Goal: Check status: Check status

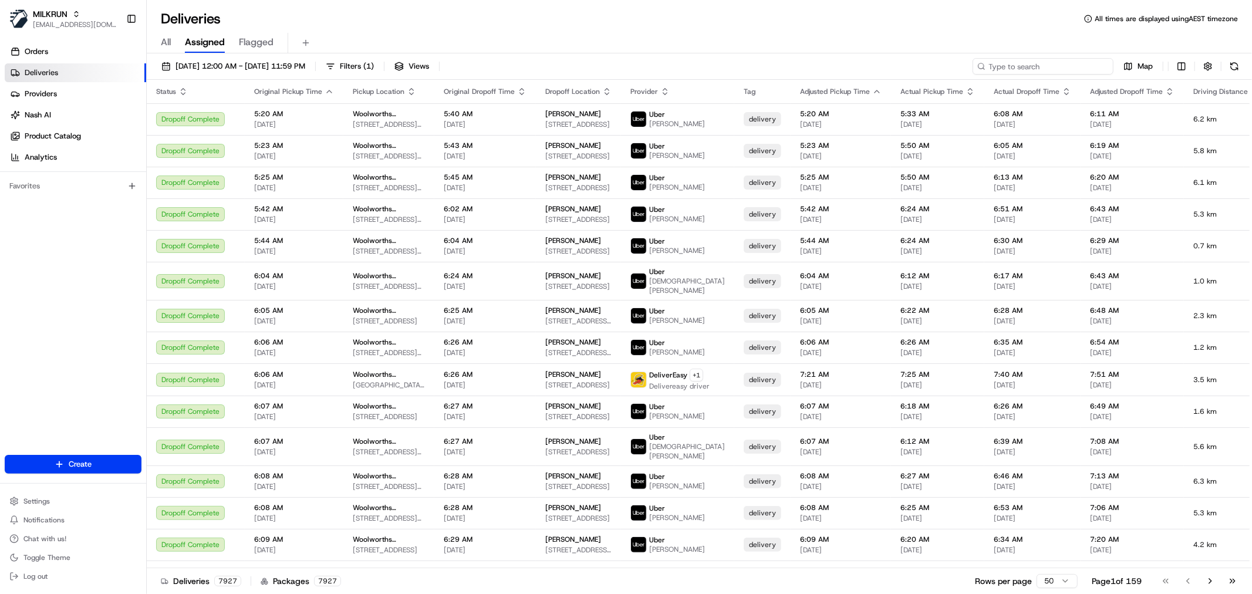
click at [1061, 60] on input at bounding box center [1042, 66] width 141 height 16
paste input "8961b211-66f2-42da-a4cf-49821d0e475c"
type input "8961b211-66f2-42da-a4cf-49821d0e475c"
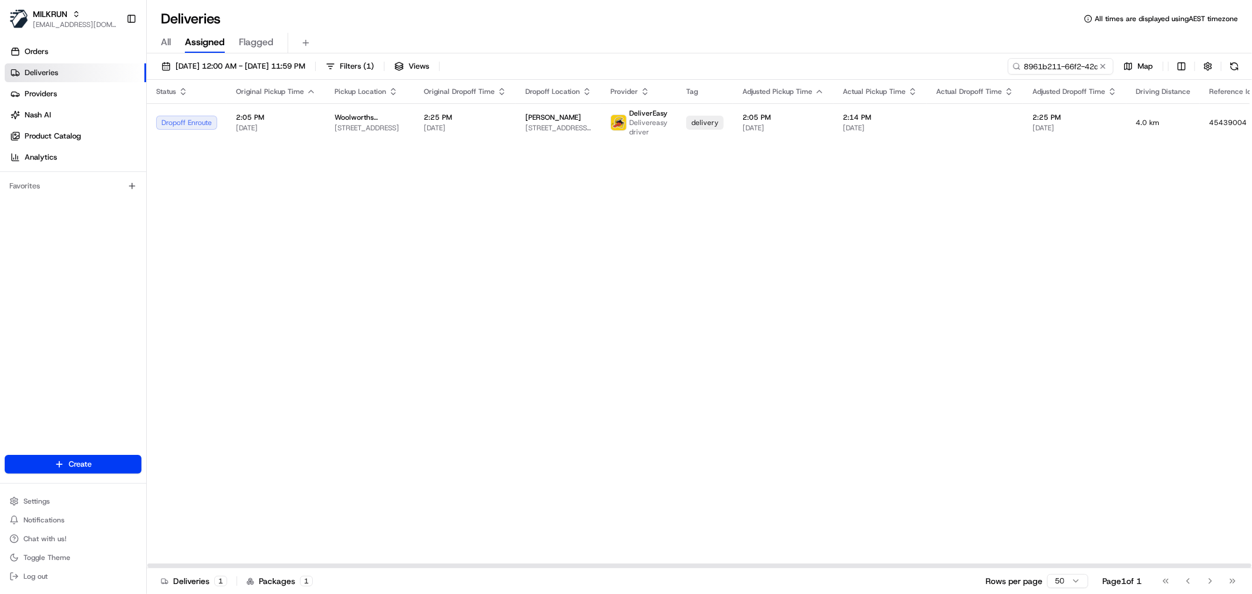
click at [702, 100] on th "Tag" at bounding box center [705, 91] width 56 height 23
click at [716, 116] on td "delivery" at bounding box center [705, 122] width 56 height 38
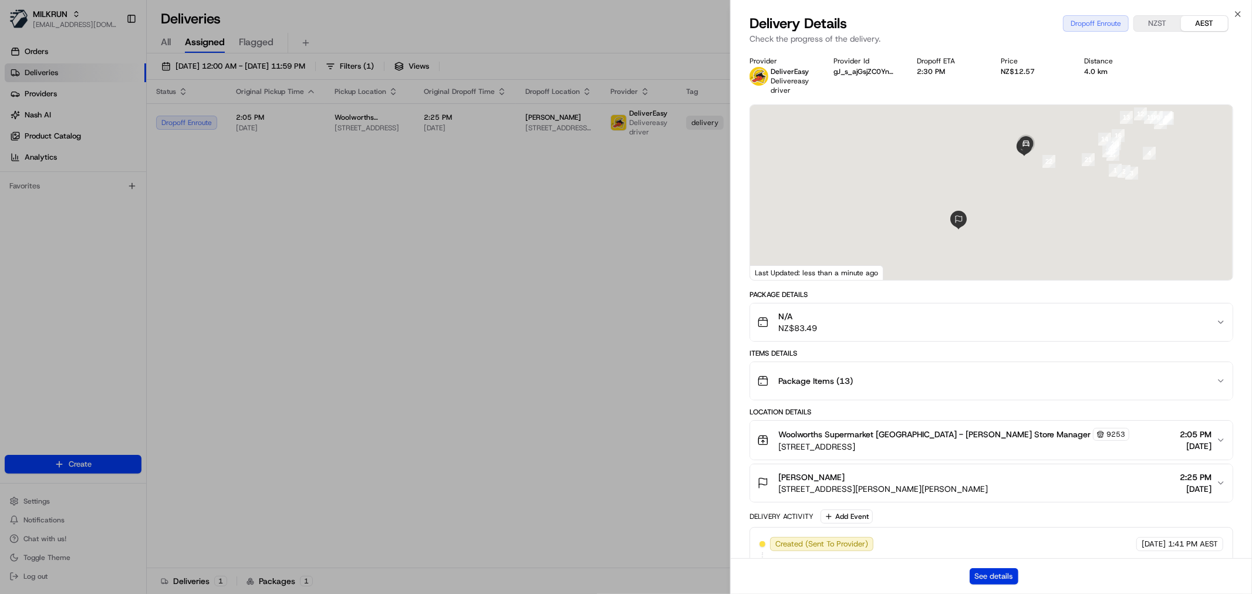
click at [1002, 577] on button "See details" at bounding box center [993, 576] width 49 height 16
